Goal: Transaction & Acquisition: Purchase product/service

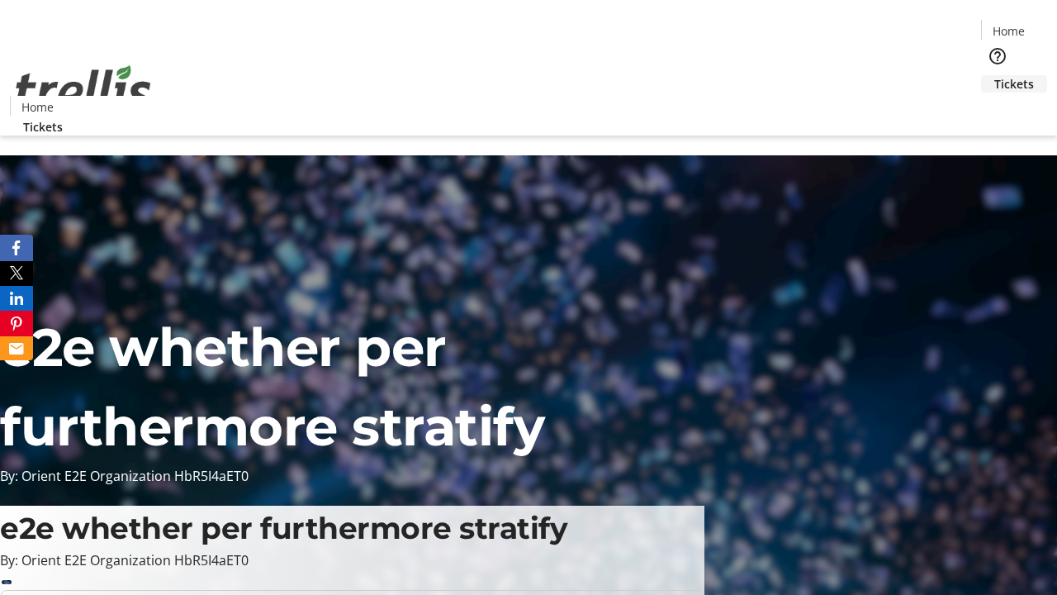
click at [994, 75] on span "Tickets" at bounding box center [1014, 83] width 40 height 17
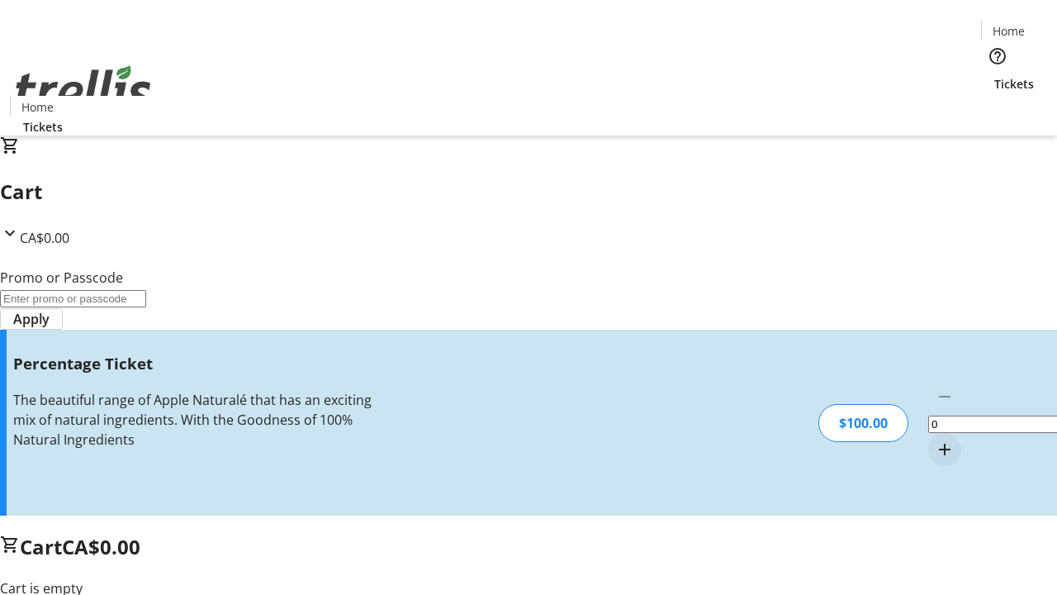
click at [935, 439] on mat-icon "Increment by one" at bounding box center [945, 449] width 20 height 20
type input "1"
type input "FOO"
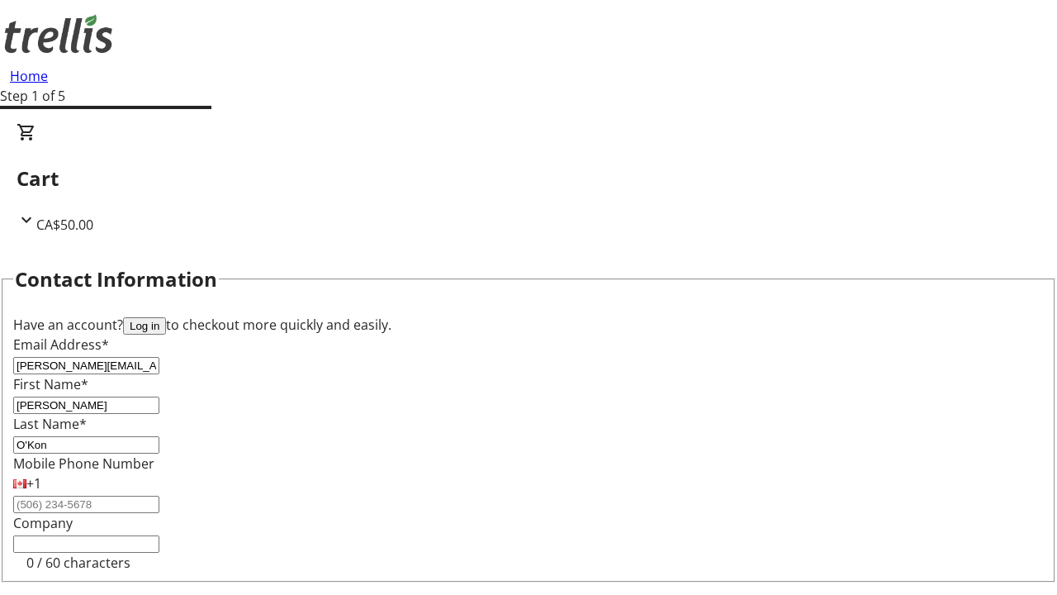
type input "O'Kon"
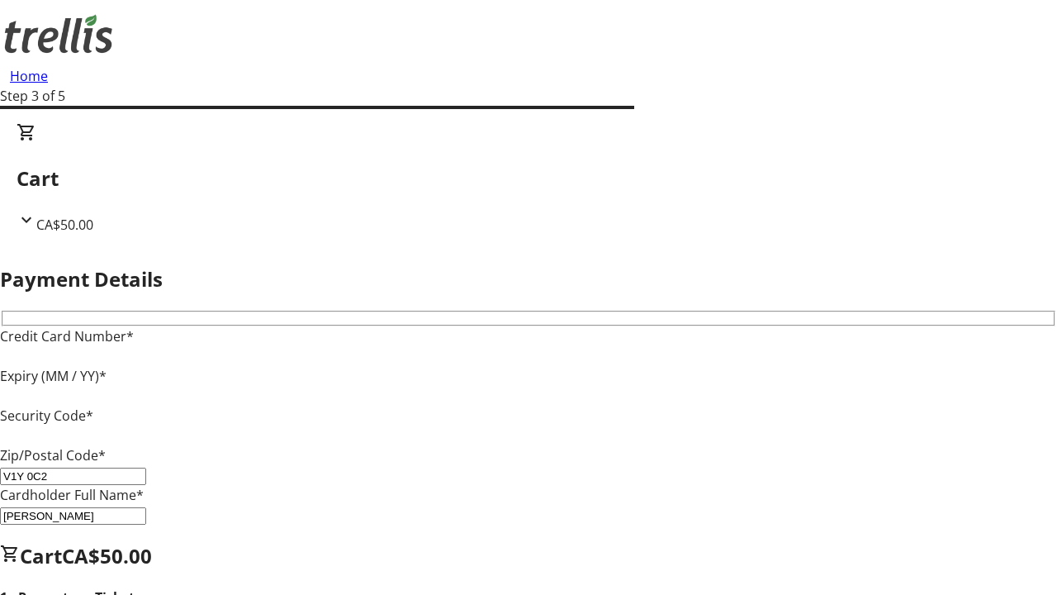
type input "V1Y 0C2"
